Goal: Task Accomplishment & Management: Manage account settings

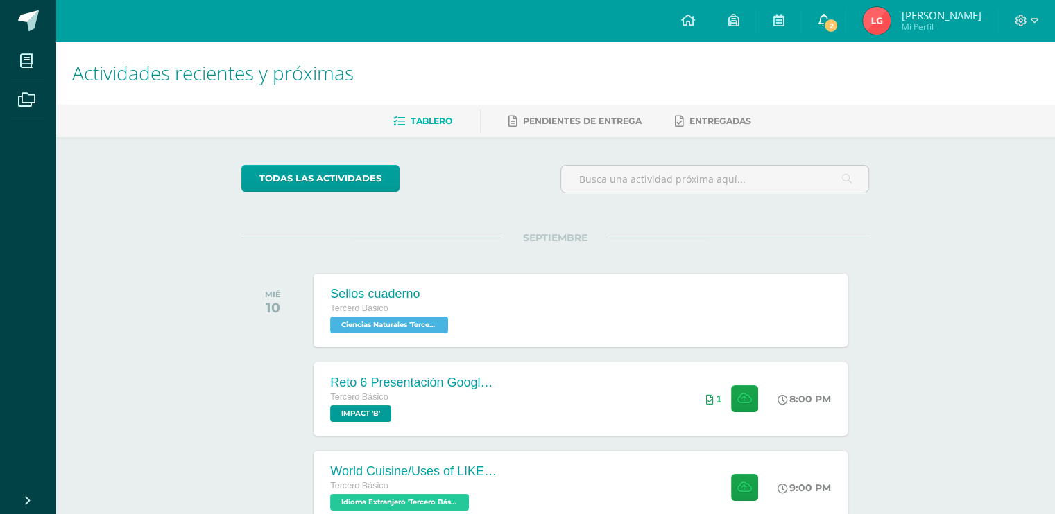
click at [837, 20] on span "2" at bounding box center [830, 25] width 15 height 15
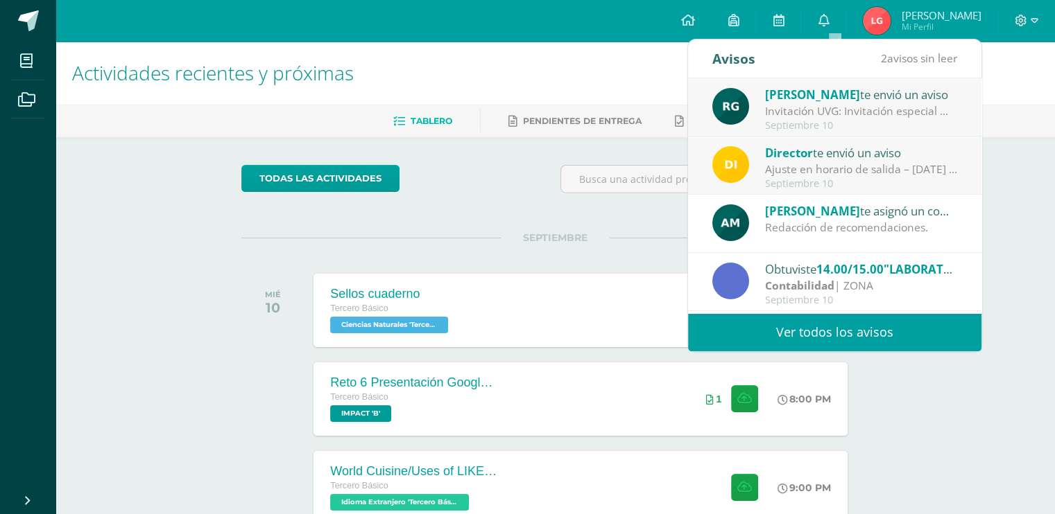
click at [806, 334] on link "Ver todos los avisos" at bounding box center [834, 332] width 293 height 38
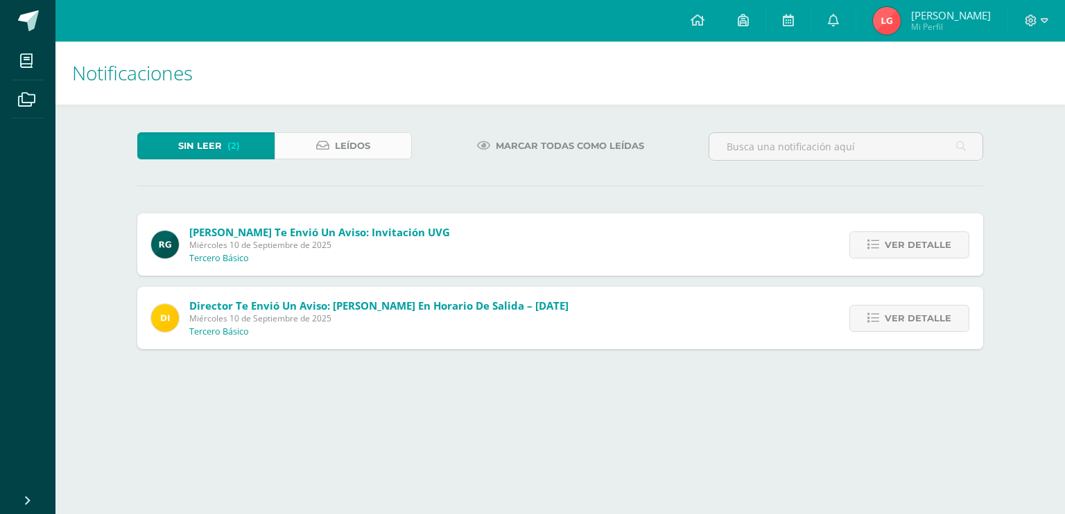
click at [347, 151] on span "Leídos" at bounding box center [352, 146] width 35 height 26
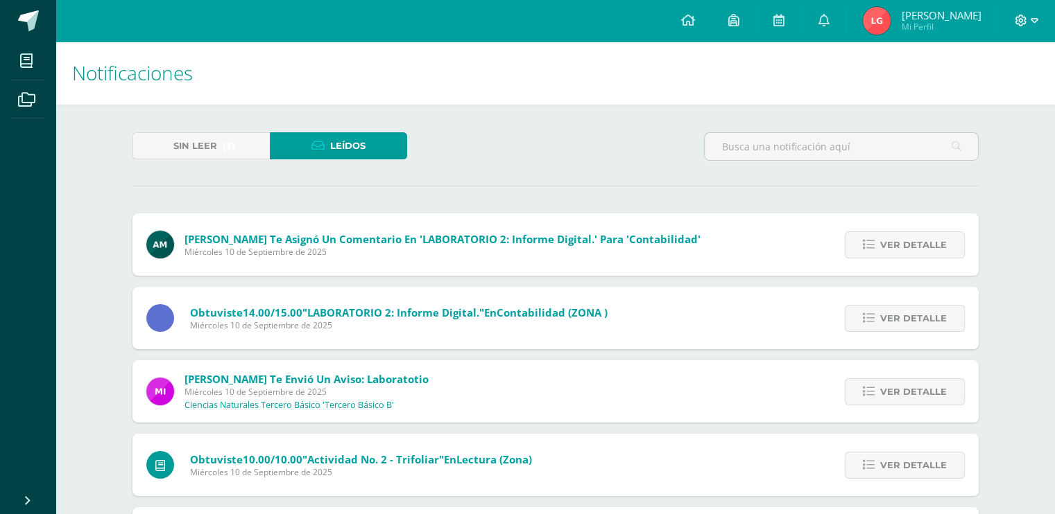
click at [1023, 24] on icon at bounding box center [1020, 21] width 12 height 12
click at [994, 87] on span "Cerrar sesión" at bounding box center [989, 93] width 62 height 13
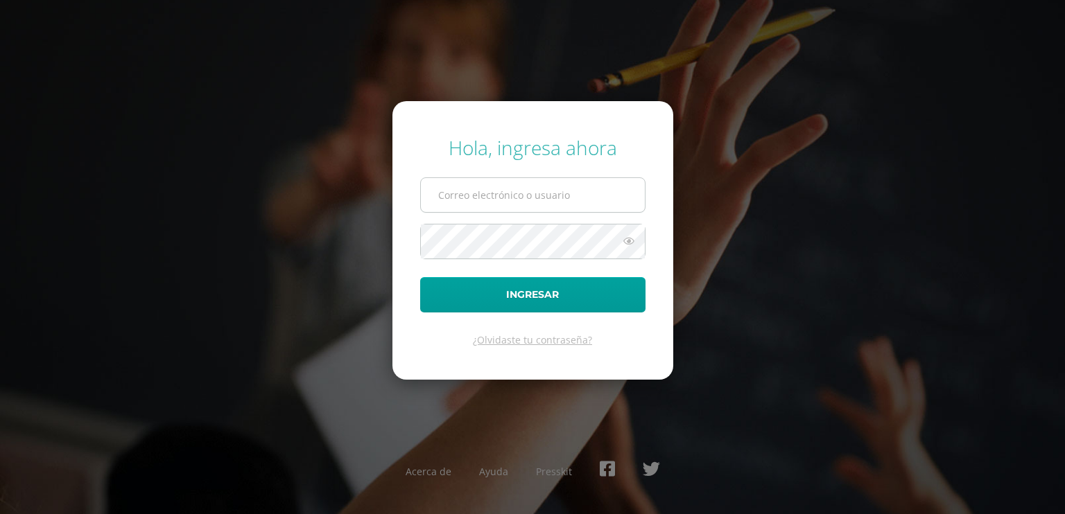
type input "gonzalez.lf@continentalamericano.edu.gt"
click at [538, 200] on input "gonzalez.lf@continentalamericano.edu.gt" at bounding box center [533, 195] width 224 height 34
click at [532, 200] on input "gonzalez.lf@continentalamericano.edu.gt" at bounding box center [533, 195] width 224 height 34
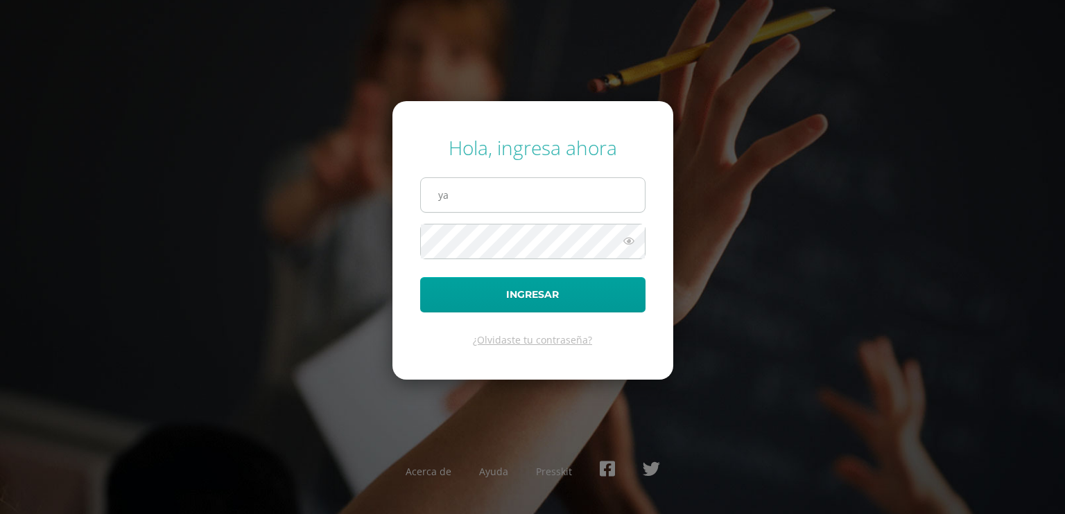
type input "y"
type input "giron.yy@continentalamericano.edu.gt"
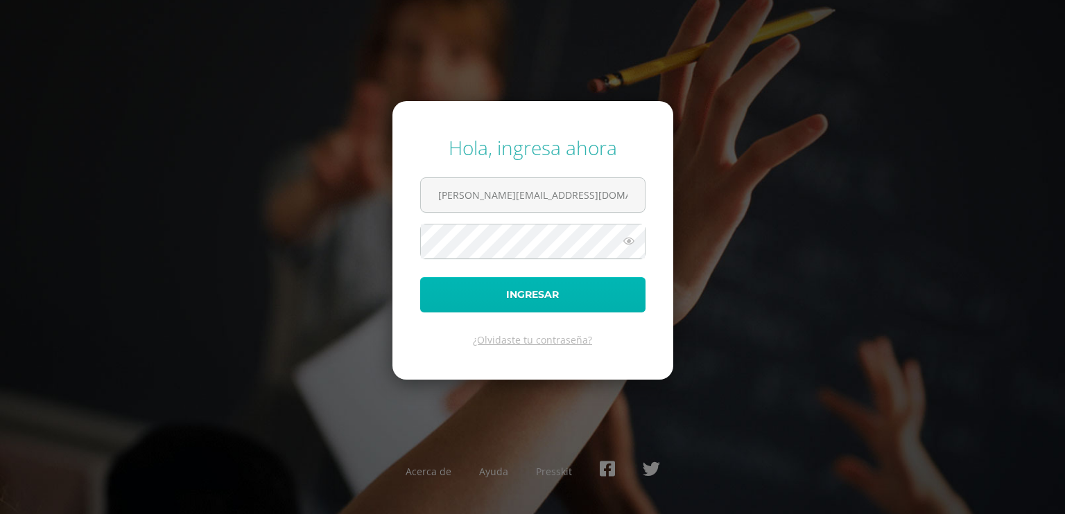
click at [523, 296] on button "Ingresar" at bounding box center [532, 294] width 225 height 35
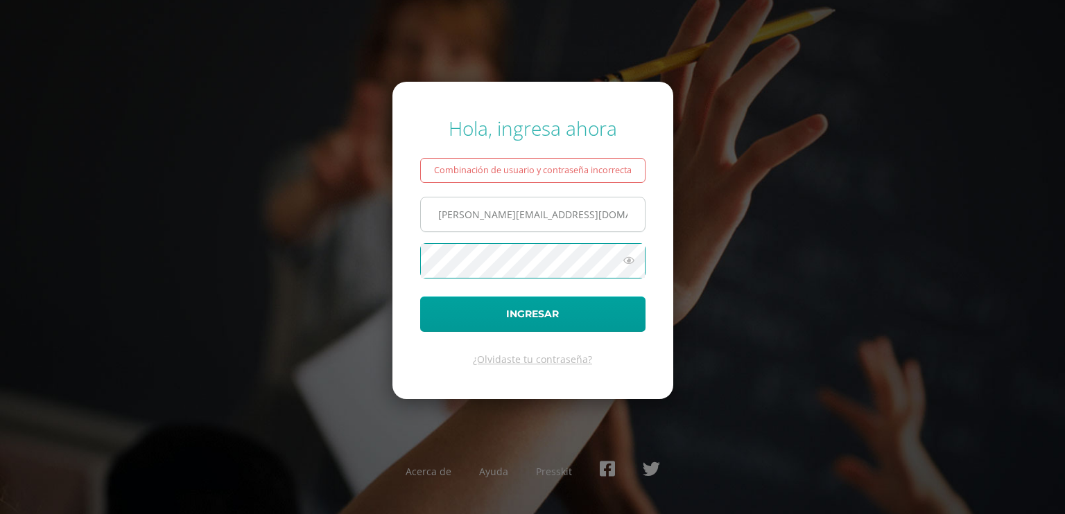
click at [589, 202] on input "[PERSON_NAME][EMAIL_ADDRESS][DOMAIN_NAME]" at bounding box center [533, 215] width 224 height 34
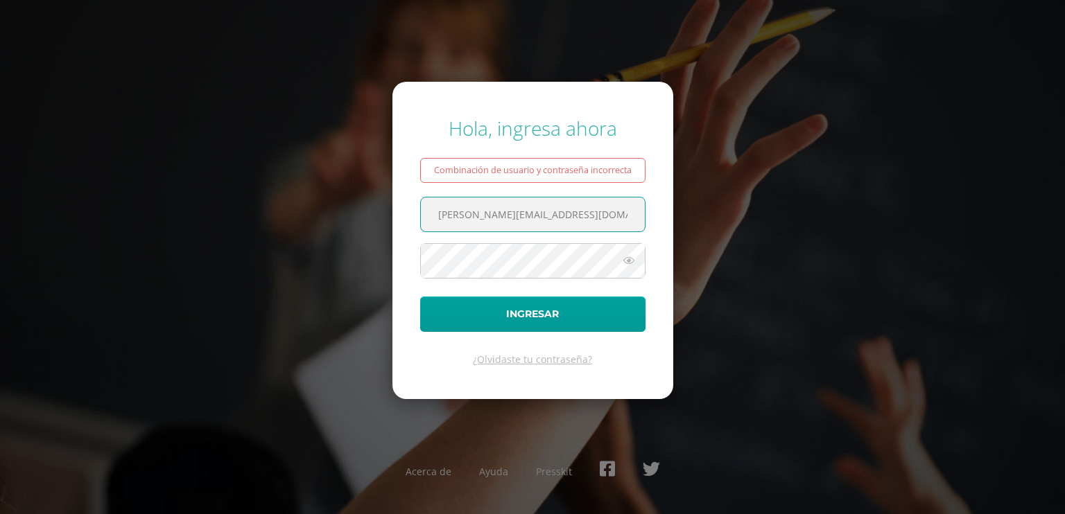
click at [589, 202] on input "[PERSON_NAME][EMAIL_ADDRESS][DOMAIN_NAME]" at bounding box center [533, 215] width 224 height 34
click at [627, 259] on icon at bounding box center [629, 260] width 18 height 17
click at [627, 259] on icon at bounding box center [627, 260] width 19 height 17
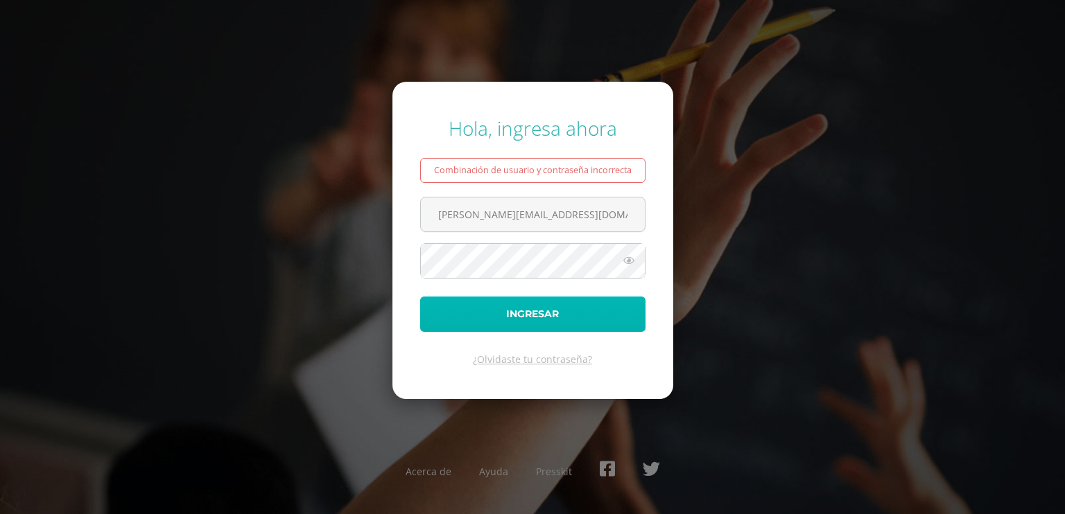
click at [621, 317] on button "Ingresar" at bounding box center [532, 314] width 225 height 35
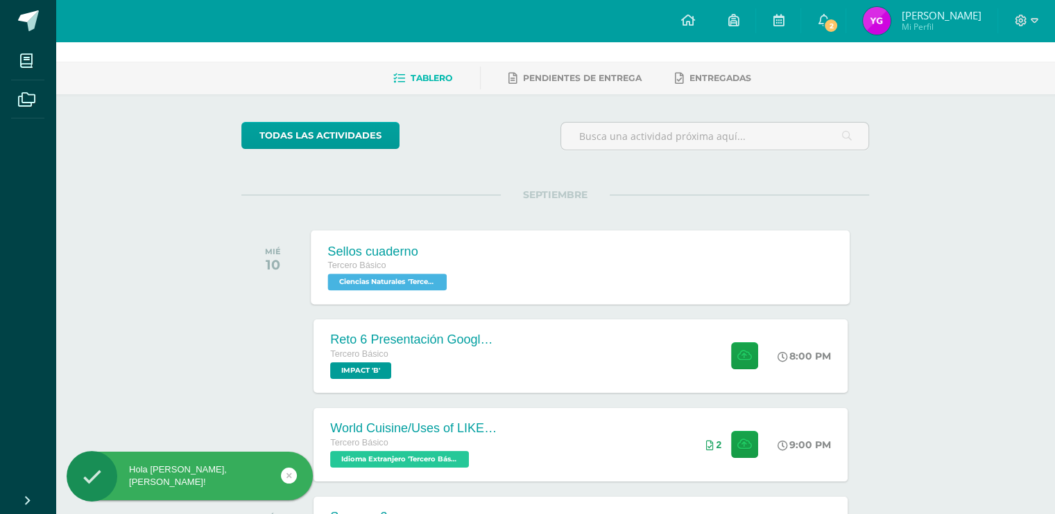
scroll to position [44, 0]
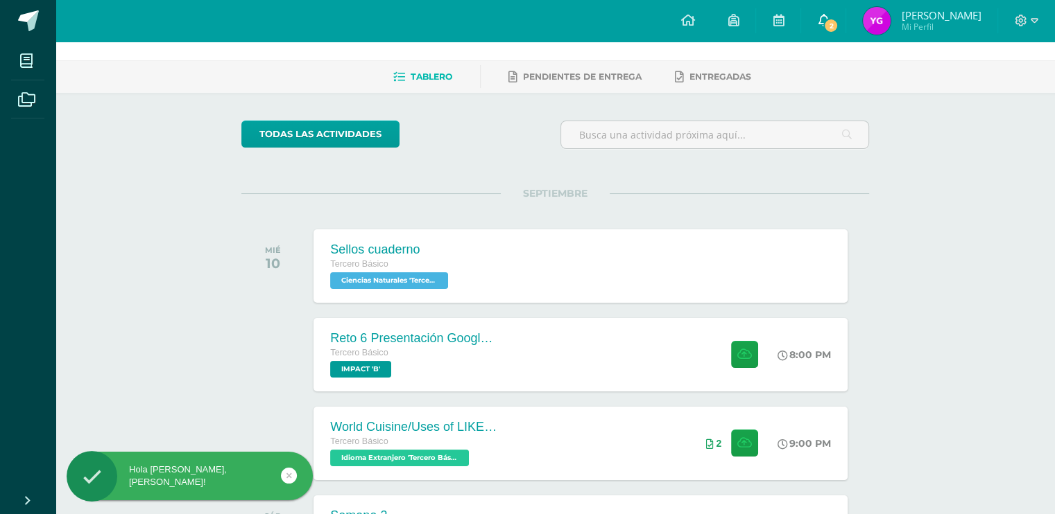
click at [838, 27] on span "2" at bounding box center [830, 25] width 15 height 15
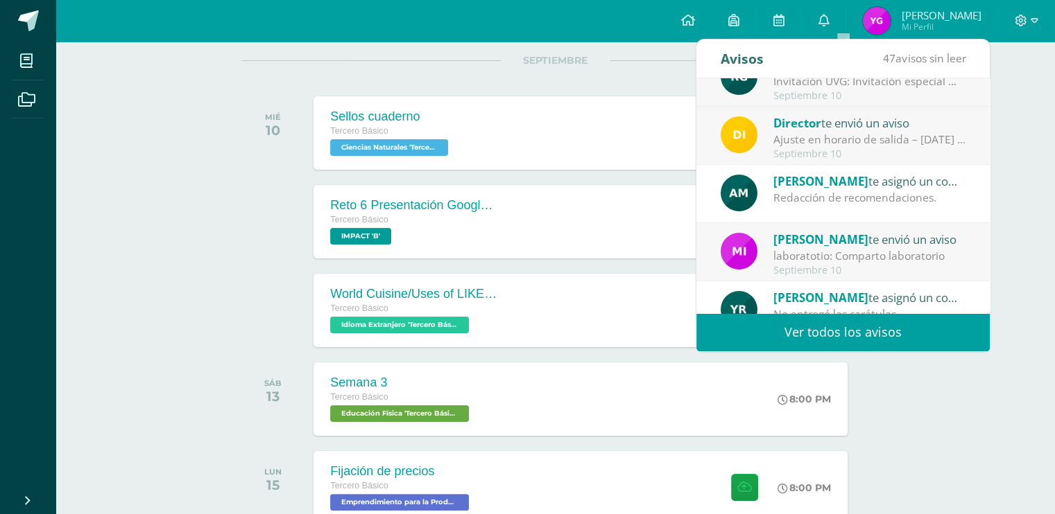
scroll to position [0, 0]
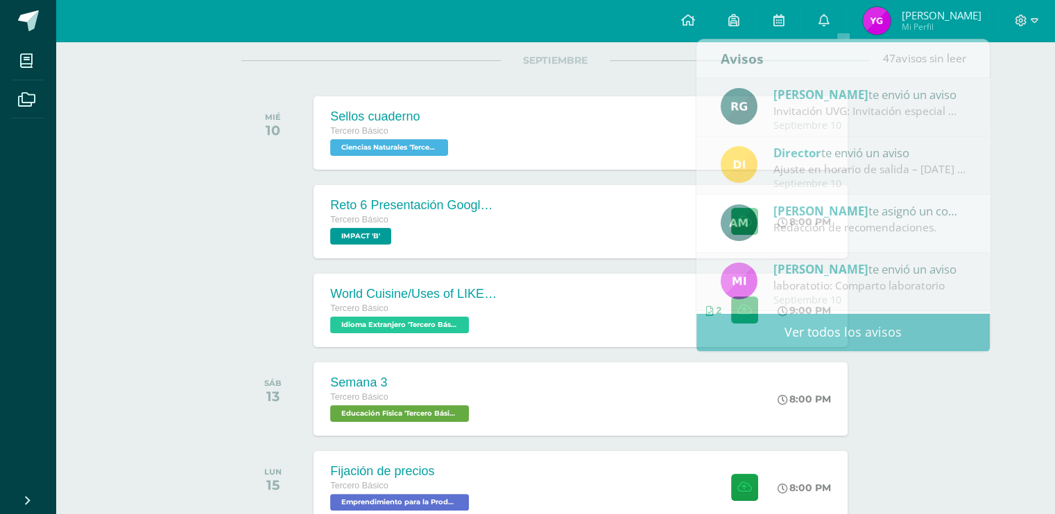
click at [890, 8] on img at bounding box center [877, 21] width 28 height 28
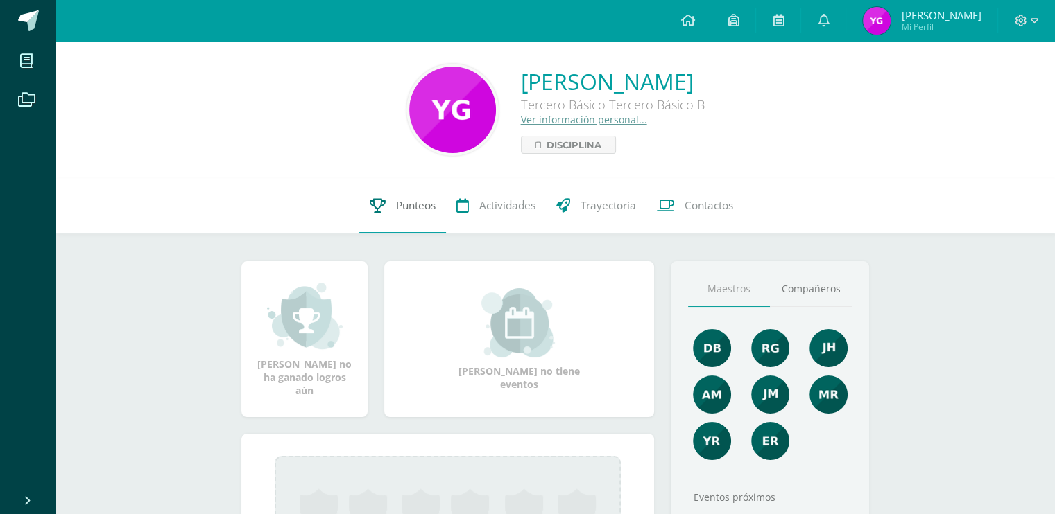
click at [400, 200] on span "Punteos" at bounding box center [416, 205] width 40 height 15
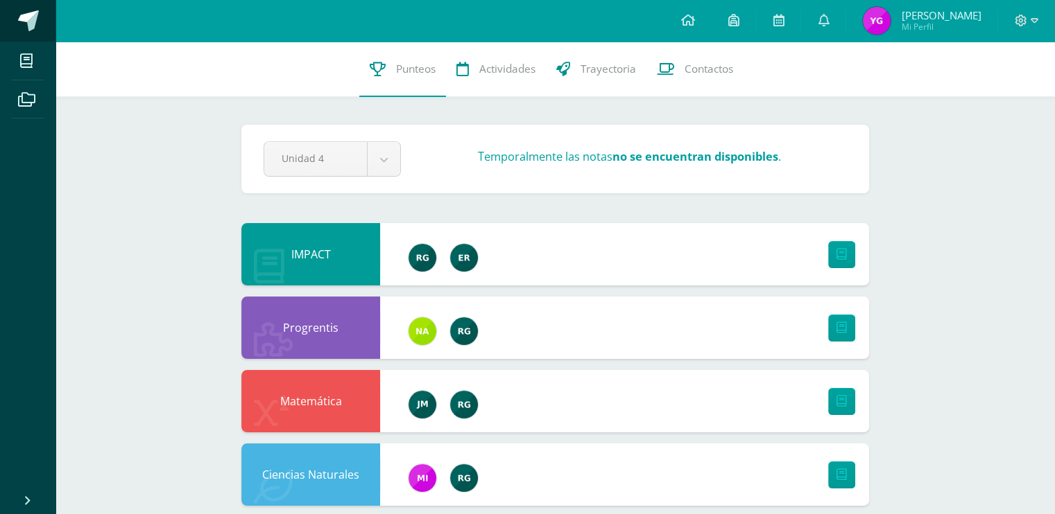
click at [39, 17] on link at bounding box center [27, 21] width 55 height 42
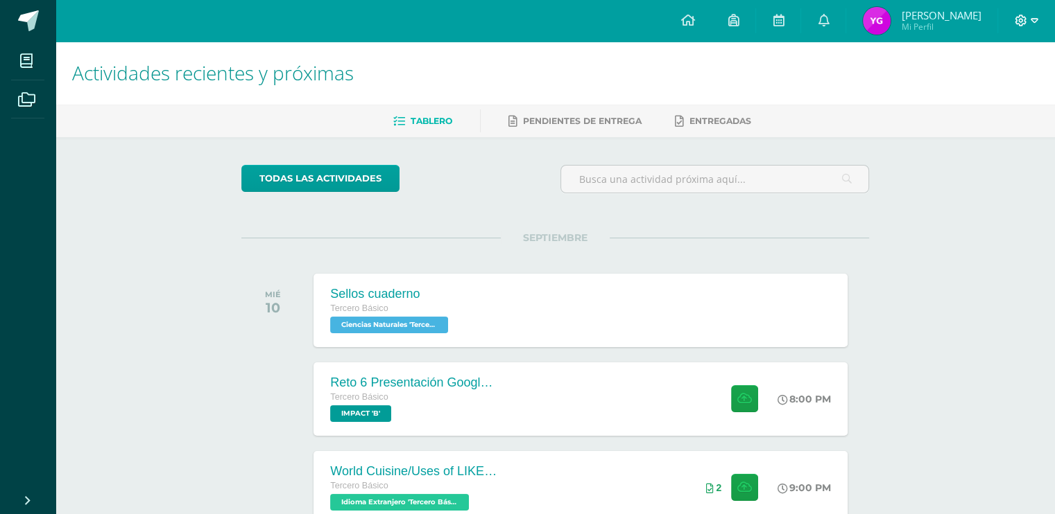
click at [1023, 26] on span at bounding box center [1026, 20] width 24 height 15
click at [988, 98] on span "Cerrar sesión" at bounding box center [989, 93] width 62 height 13
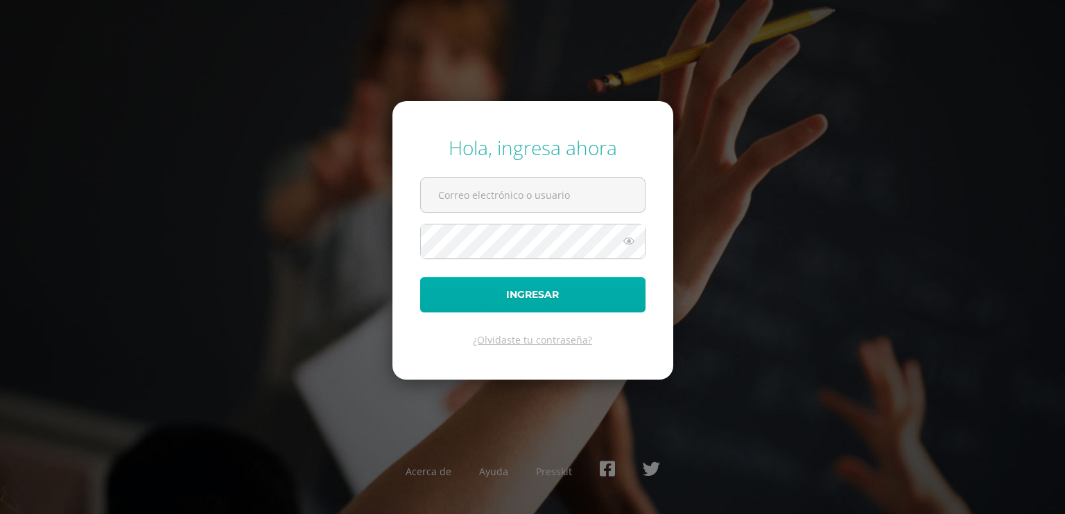
type input "gonzalez.lf@continentalamericano.edu.gt"
click at [552, 289] on button "Ingresar" at bounding box center [532, 294] width 225 height 35
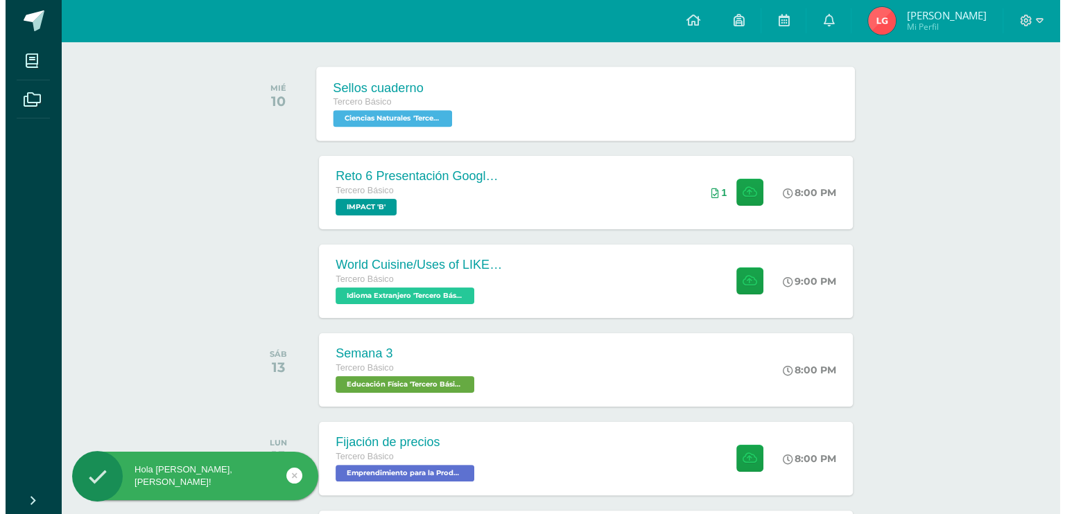
scroll to position [216, 0]
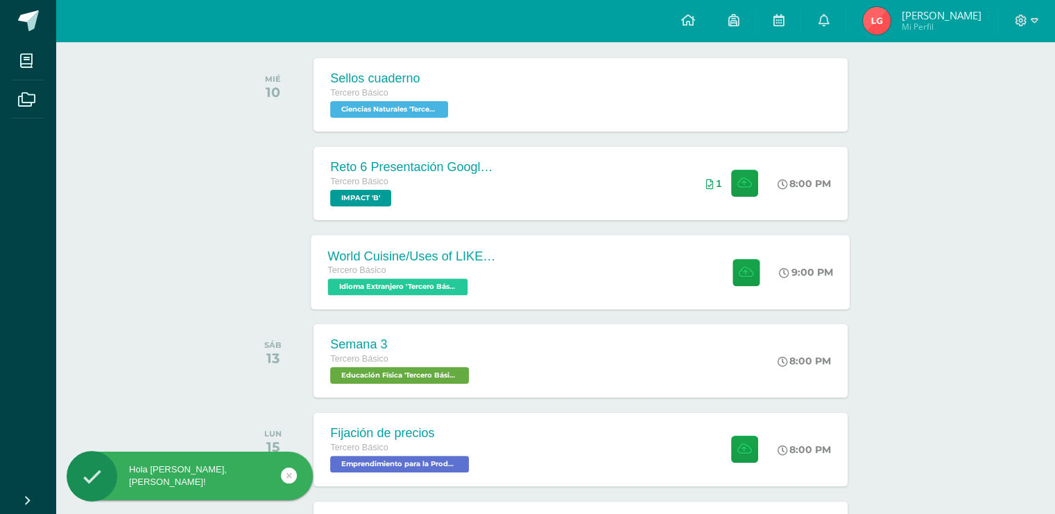
click at [533, 285] on div "World Cuisine/Uses of LIKE week 5 Tercero Básico Idioma Extranjero 'Tercero Bás…" at bounding box center [580, 272] width 539 height 74
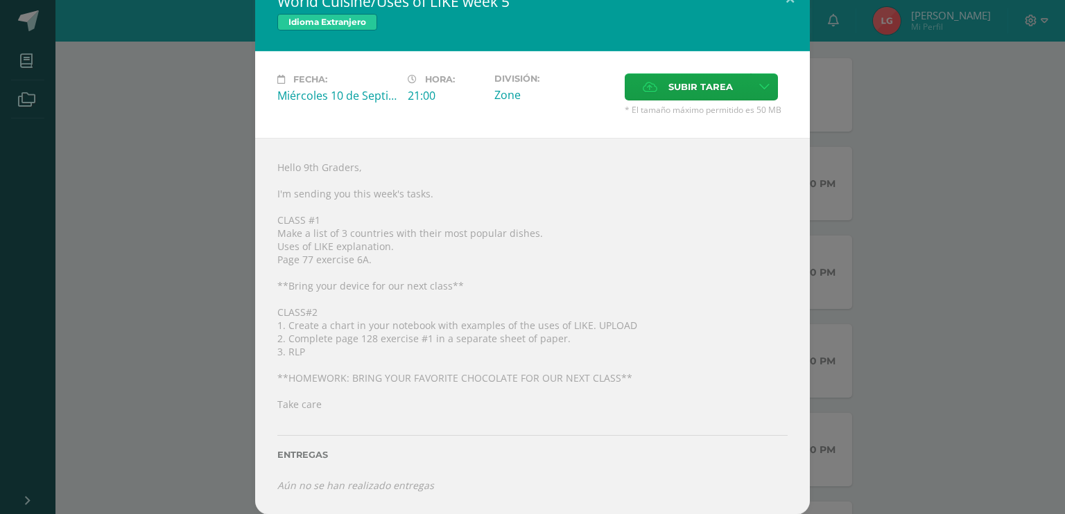
scroll to position [28, 0]
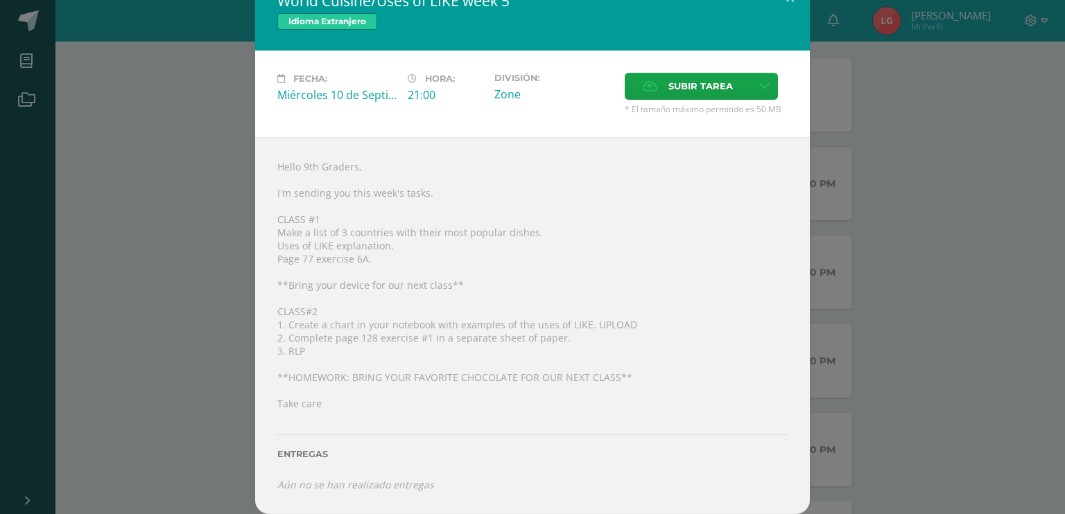
click at [874, 302] on div "World Cuisine/Uses of LIKE week 5 Idioma Extranjero Fecha: Miércoles 10 de Sept…" at bounding box center [533, 244] width 1054 height 540
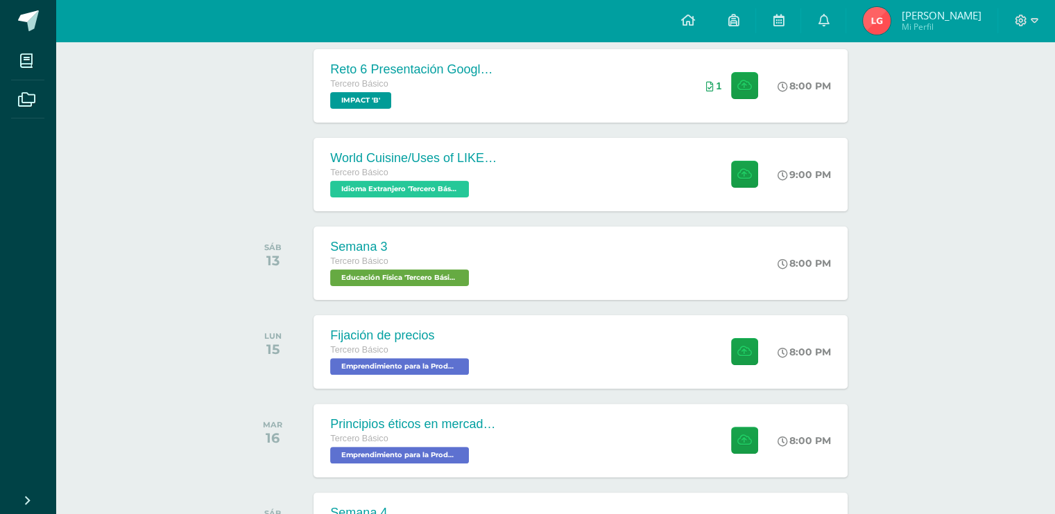
scroll to position [0, 0]
